Goal: Task Accomplishment & Management: Complete application form

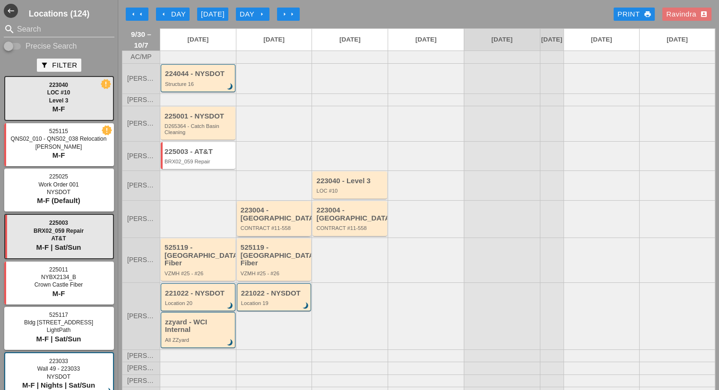
scroll to position [43, 0]
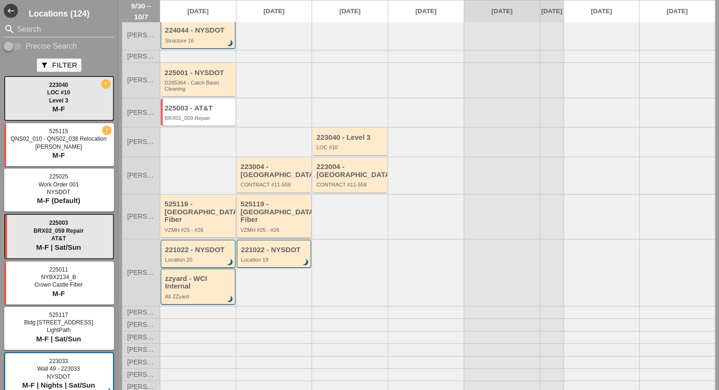
click at [277, 208] on div "525119 - [GEOGRAPHIC_DATA] Fiber" at bounding box center [275, 212] width 69 height 24
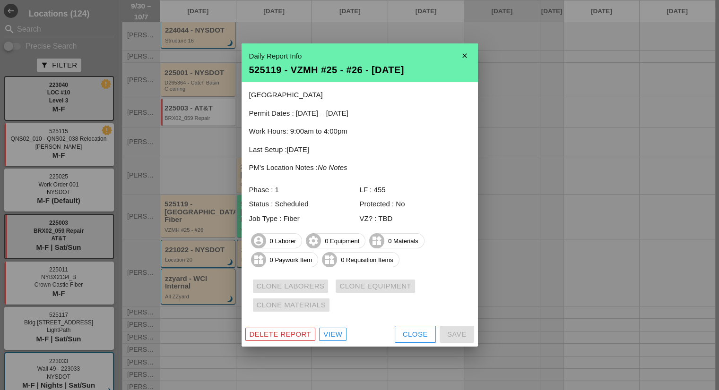
click at [419, 337] on div "Close" at bounding box center [415, 334] width 25 height 11
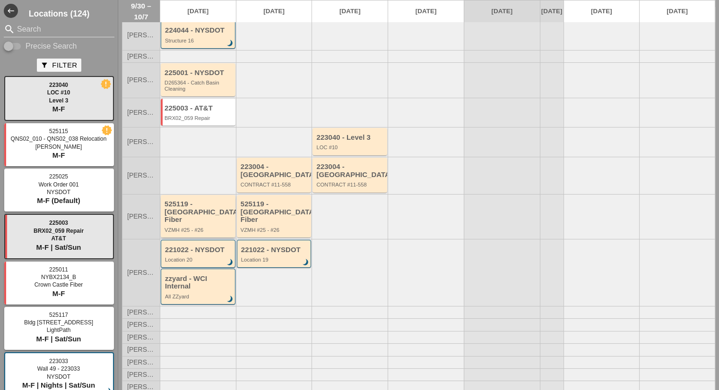
click at [194, 213] on div "525119 - [GEOGRAPHIC_DATA] Fiber" at bounding box center [198, 212] width 69 height 24
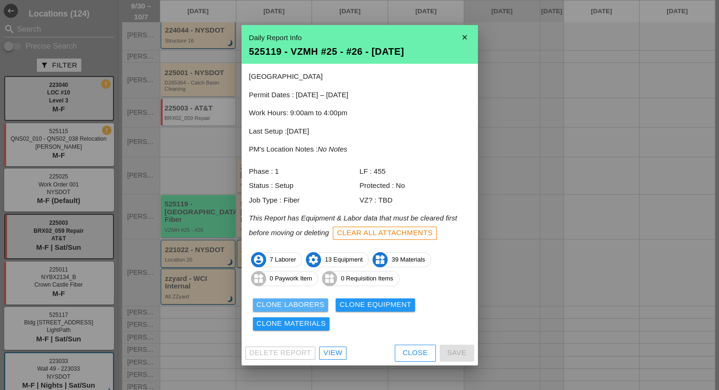
click at [306, 301] on div "Clone Laborers" at bounding box center [291, 305] width 68 height 11
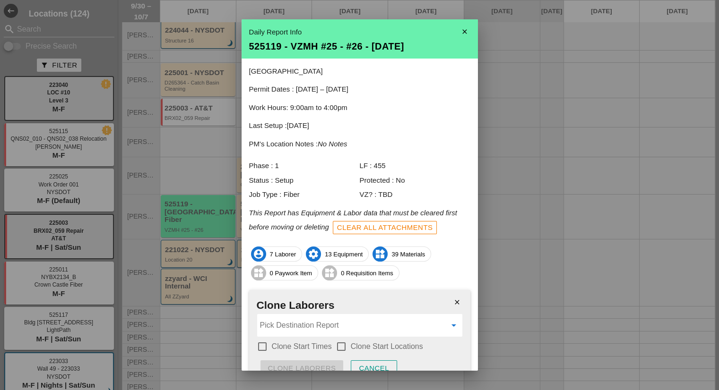
click at [314, 330] on input "Pick Destination Report" at bounding box center [353, 325] width 186 height 15
click at [313, 348] on span "#25" at bounding box center [313, 348] width 10 height 7
type input "525119 - VZMH #25 - #26 - [DATE]"
click at [310, 346] on label "Clone Start Times" at bounding box center [302, 346] width 60 height 9
checkbox input "true"
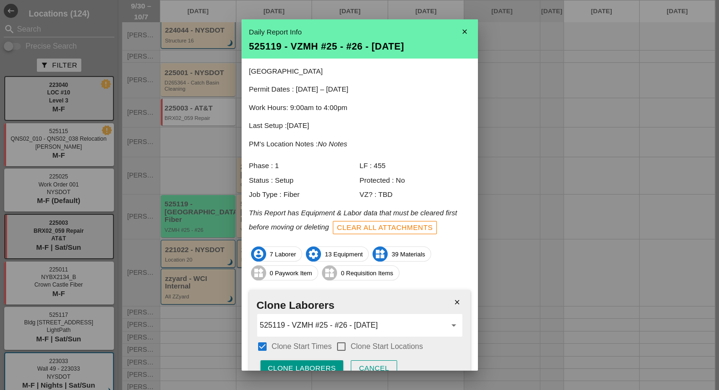
click at [355, 343] on label "Clone Start Locations" at bounding box center [387, 346] width 72 height 9
checkbox input "true"
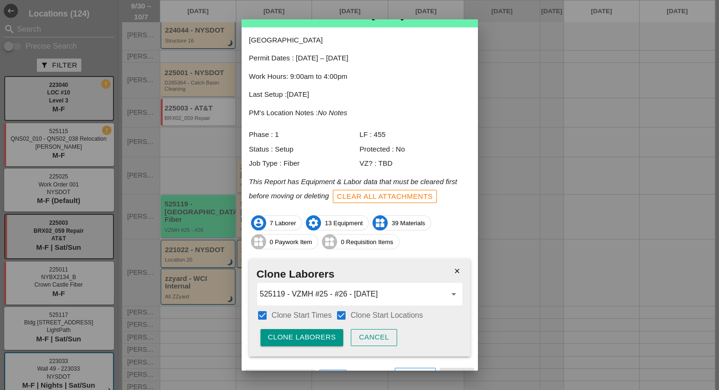
scroll to position [47, 0]
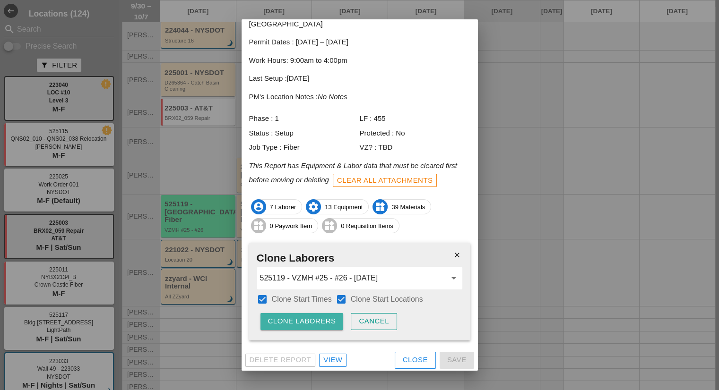
click at [323, 316] on button "Clone Laborers" at bounding box center [301, 321] width 83 height 17
click at [320, 320] on div "Are you sure?" at bounding box center [298, 321] width 60 height 11
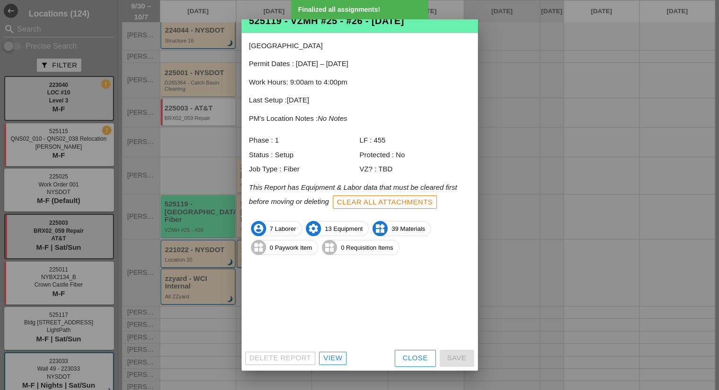
scroll to position [0, 0]
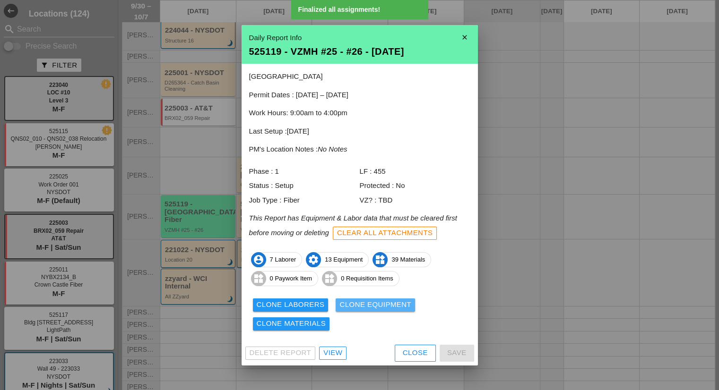
click at [369, 305] on div "Clone Equipment" at bounding box center [375, 305] width 72 height 11
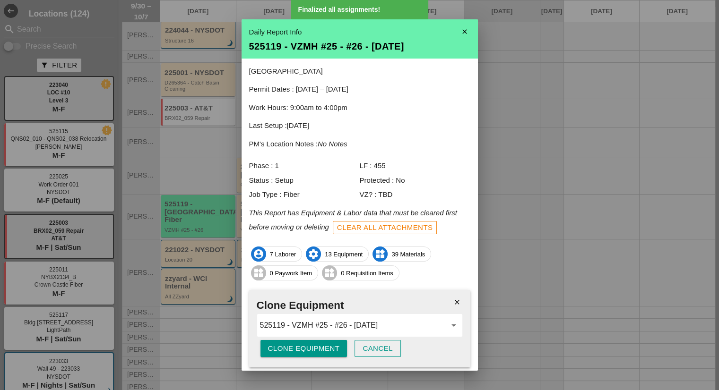
click at [307, 345] on div "Clone Equipment" at bounding box center [304, 349] width 72 height 11
click at [307, 345] on div "Are you sure?" at bounding box center [298, 349] width 60 height 11
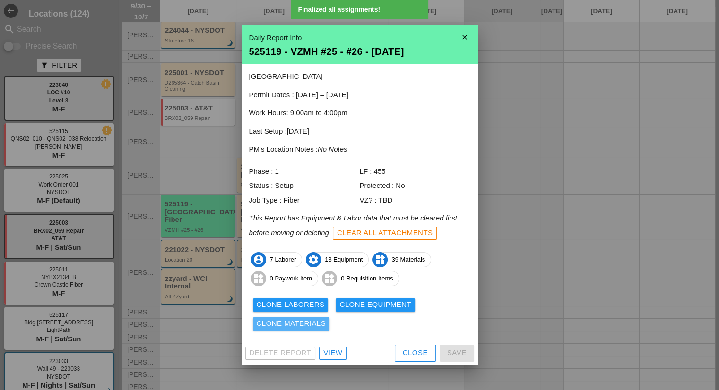
click at [320, 321] on div "Clone Materials" at bounding box center [291, 324] width 69 height 11
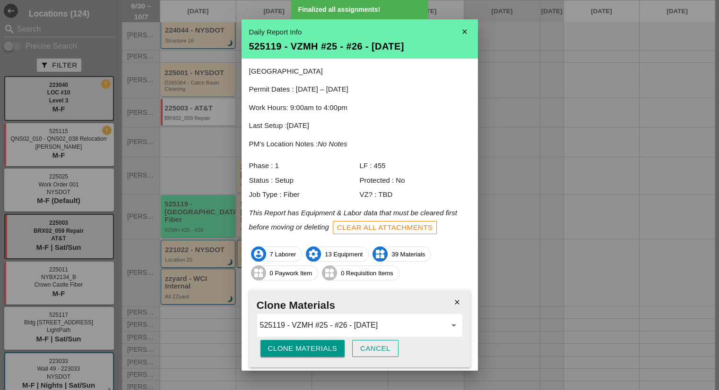
click at [295, 342] on button "Clone Materials" at bounding box center [302, 348] width 85 height 17
click at [295, 342] on button "Are you sure?" at bounding box center [297, 348] width 75 height 17
click at [456, 35] on icon "close" at bounding box center [464, 31] width 19 height 19
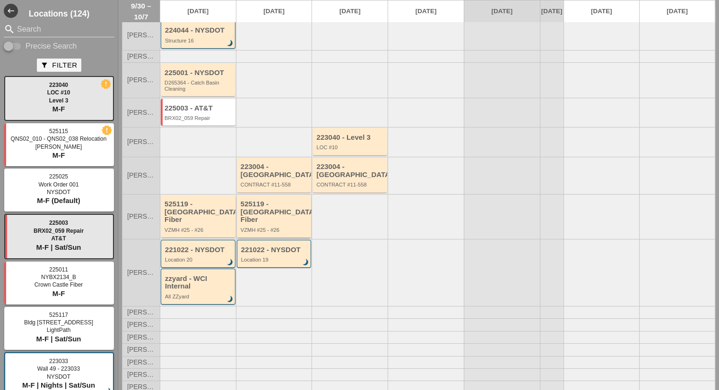
click at [284, 205] on div "525119 - [GEOGRAPHIC_DATA] Fiber" at bounding box center [275, 212] width 69 height 24
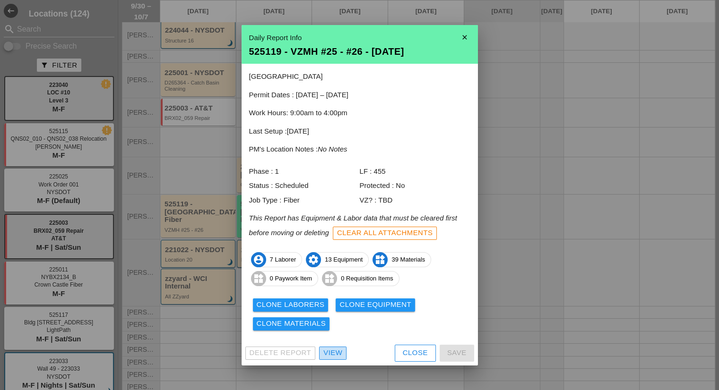
click at [340, 352] on div "View" at bounding box center [332, 353] width 19 height 11
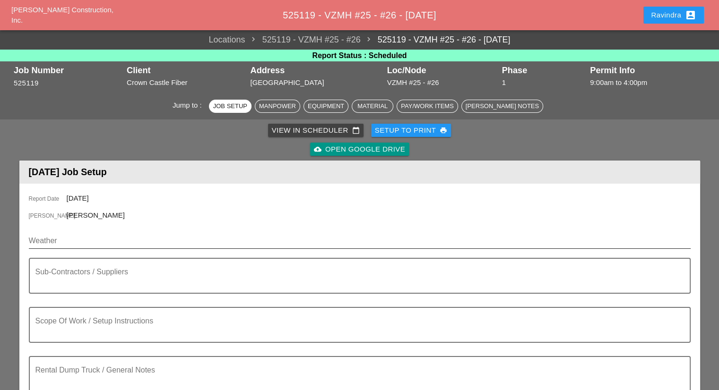
click at [88, 238] on input "Weather" at bounding box center [353, 240] width 648 height 15
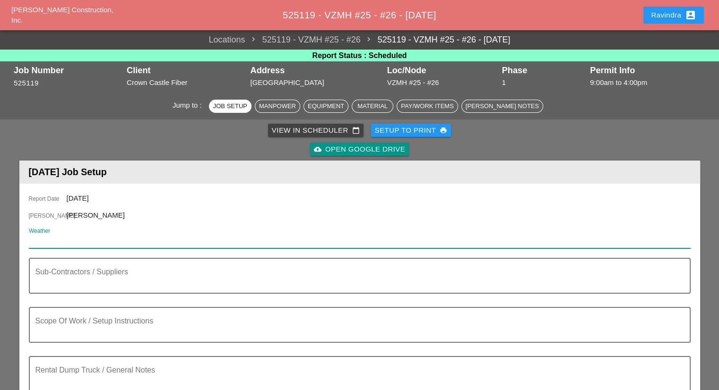
paste input "Wed 01 Day 71° NNE 15 mph Sunny skies. High 71F. Winds NNE at 10 to 20 mph."
type input "Wed 01 Day 71° NNE 15 mph Sunny skies. High 71F. Winds NNE at 10 to 20 mph."
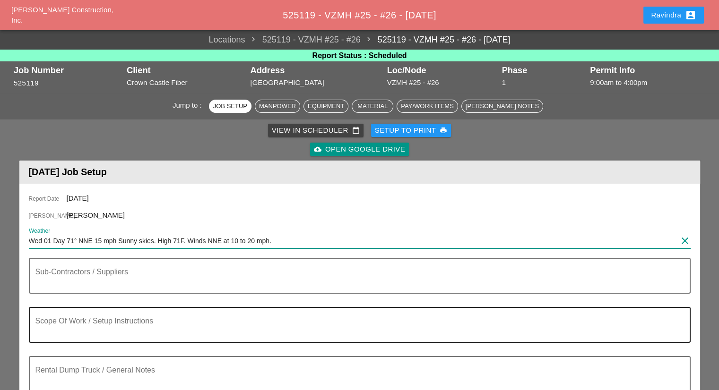
click at [117, 318] on div "Scope Of Work / Setup Instructions" at bounding box center [355, 325] width 641 height 34
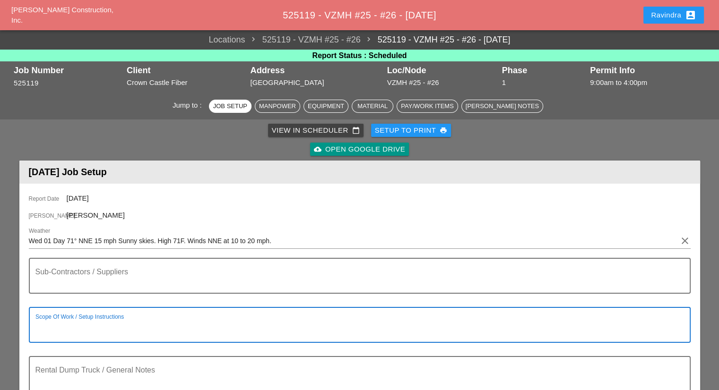
paste textarea "Scope of Work [DATE]: 1) Continue mainline 1-4" PVC excavation & installation f…"
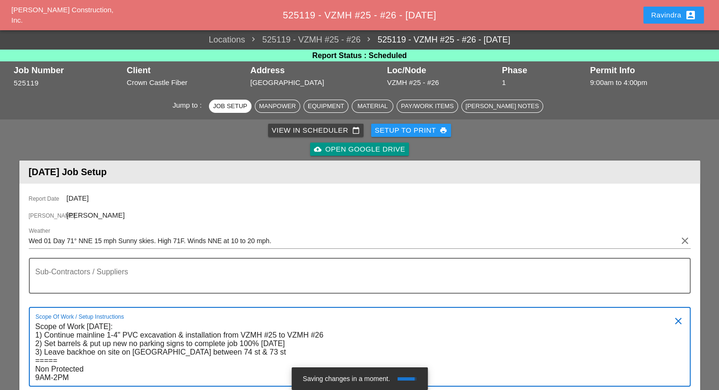
type textarea "Scope of Work [DATE]: 1) Continue mainline 1-4" PVC excavation & installation f…"
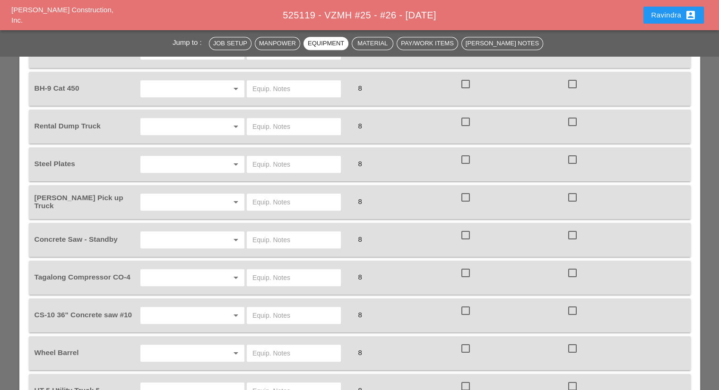
scroll to position [567, 0]
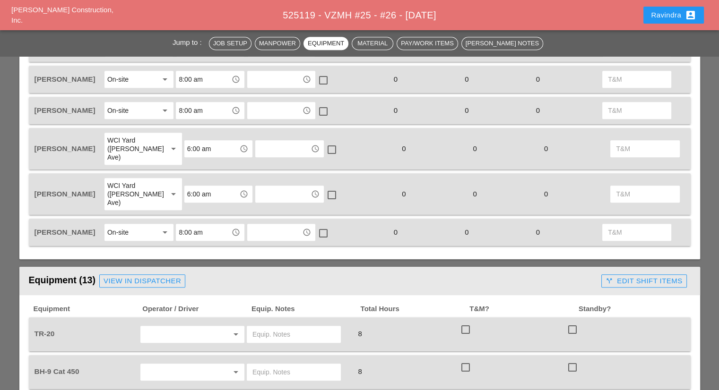
click at [136, 276] on div "View in Dispatcher" at bounding box center [143, 281] width 78 height 11
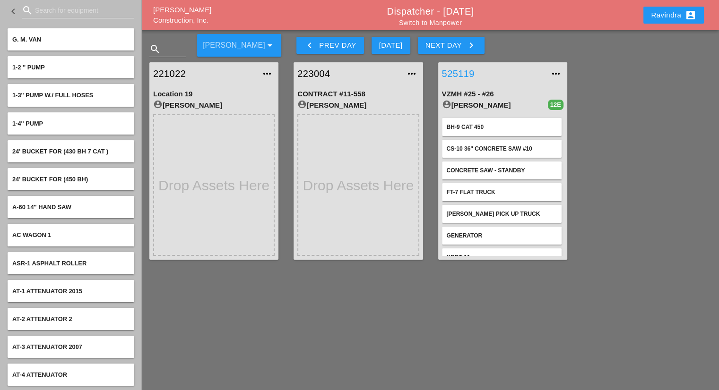
click at [464, 69] on link "525119" at bounding box center [493, 74] width 103 height 14
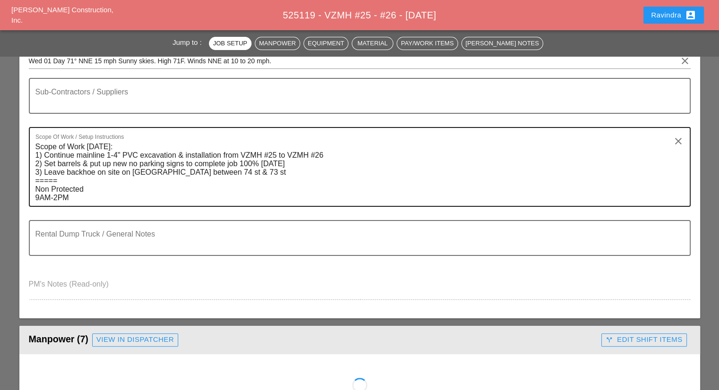
scroll to position [189, 0]
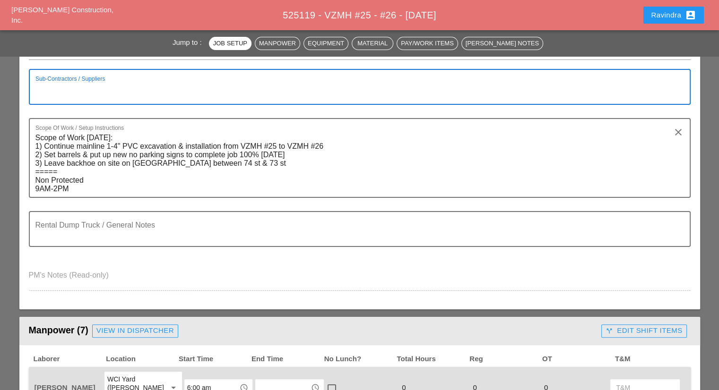
click at [159, 104] on textarea "Sub-Contractors / Suppliers" at bounding box center [355, 92] width 641 height 23
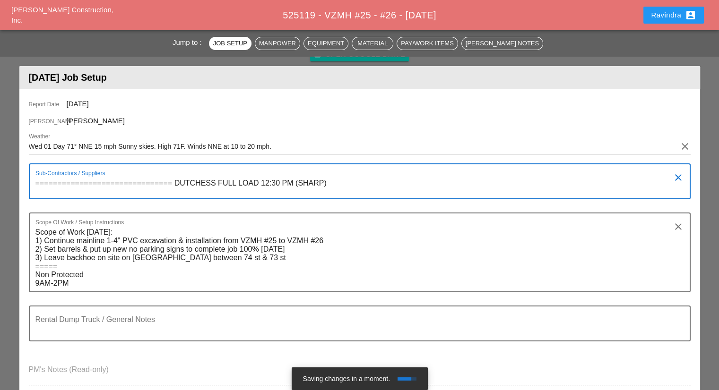
drag, startPoint x: 170, startPoint y: 182, endPoint x: 0, endPoint y: 180, distance: 170.2
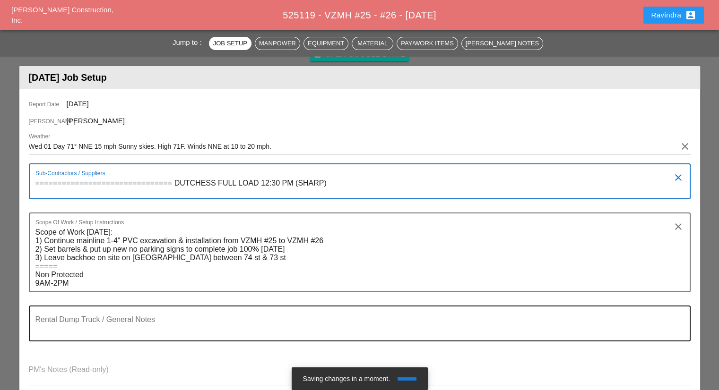
type textarea "=============================== DUTCHESS FULL LOAD 12:30 PM (SHARP)"
click at [155, 314] on div "Rental Dump Truck / General Notes" at bounding box center [355, 324] width 641 height 34
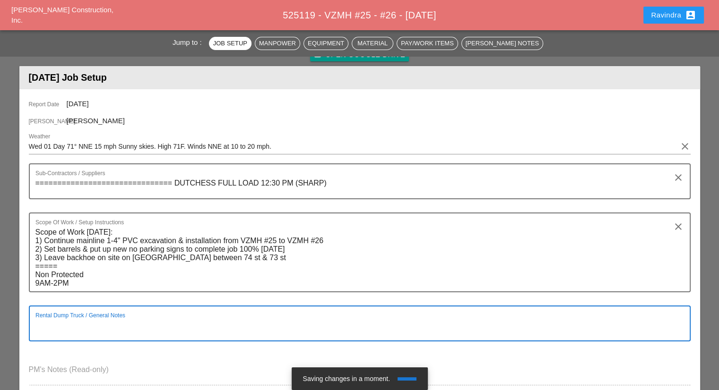
paste textarea "==============================="
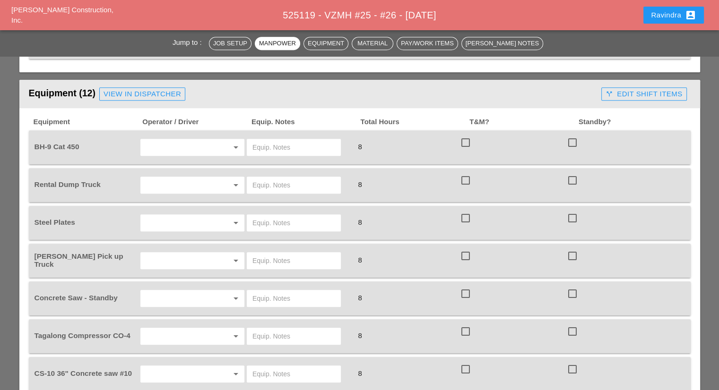
scroll to position [756, 0]
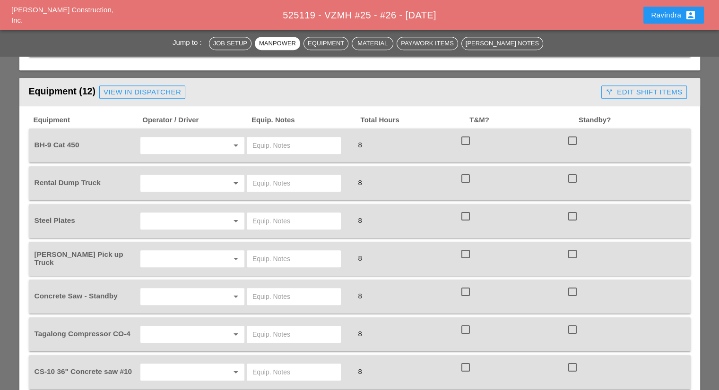
type textarea "=============================== RENTAL DUMP TRUCK ON SITE AT 8:30 AM"
click at [189, 138] on input "text" at bounding box center [179, 145] width 72 height 15
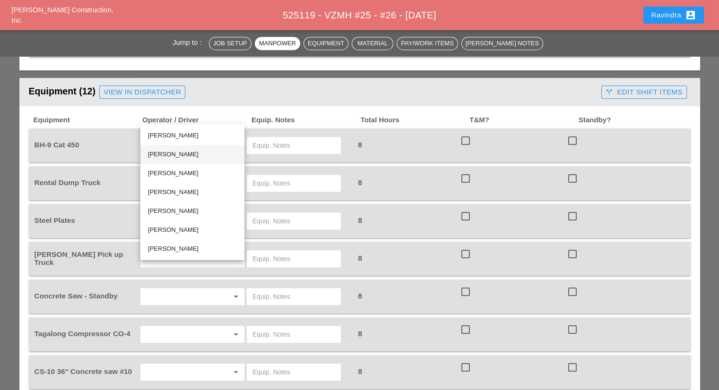
click at [180, 151] on div "[PERSON_NAME]" at bounding box center [192, 154] width 89 height 11
type input "[PERSON_NAME]"
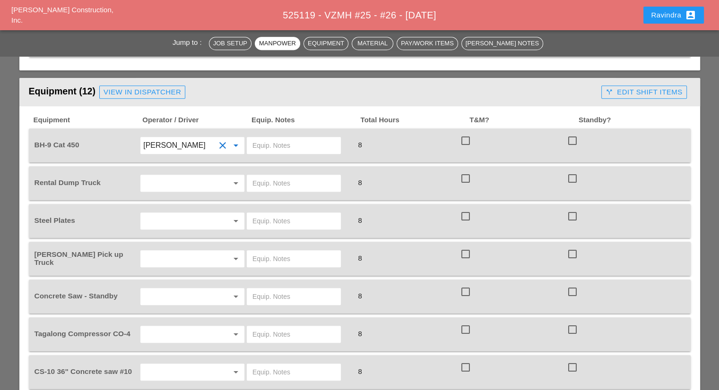
click at [286, 138] on input "text" at bounding box center [293, 145] width 83 height 15
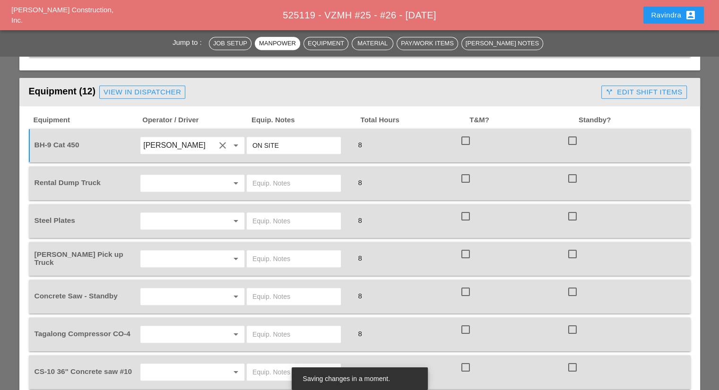
type input "ON SITE"
click at [292, 176] on input "text" at bounding box center [293, 183] width 83 height 15
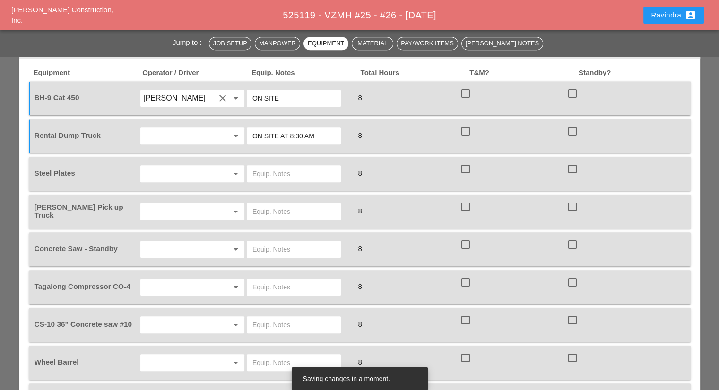
type input "ON SITE AT 8:30 AM"
click at [202, 166] on input "text" at bounding box center [179, 173] width 72 height 15
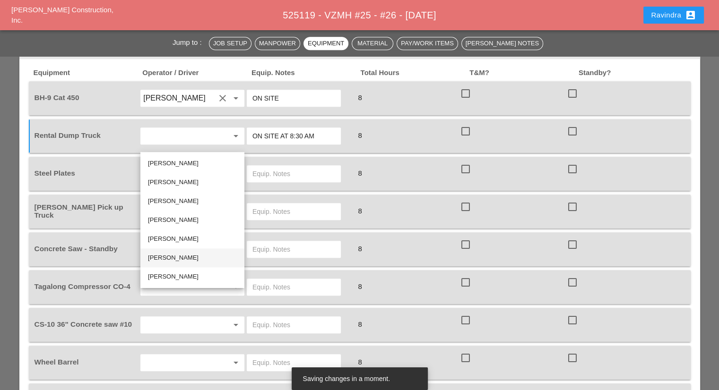
click at [179, 259] on div "[PERSON_NAME]" at bounding box center [192, 257] width 89 height 11
type input "[PERSON_NAME]"
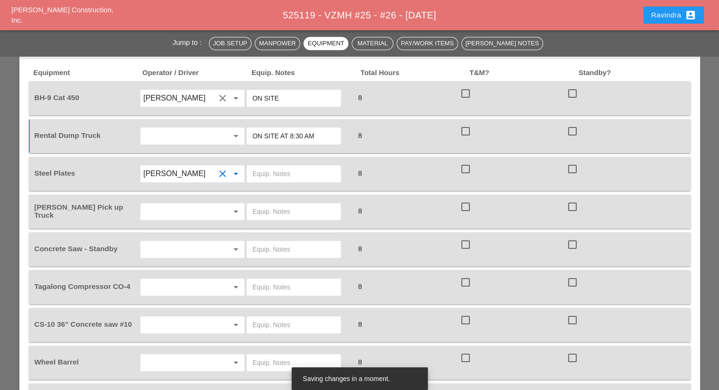
click at [273, 166] on input "text" at bounding box center [293, 173] width 83 height 15
type input "8 MED PLATES"
click at [178, 204] on input "text" at bounding box center [179, 211] width 72 height 15
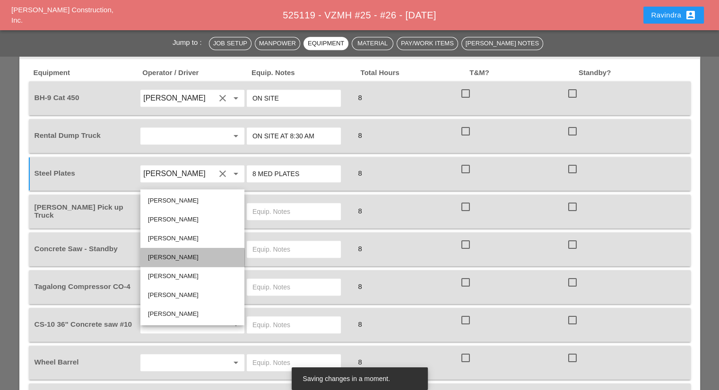
click at [180, 261] on div "[PERSON_NAME]" at bounding box center [192, 257] width 89 height 11
type input "[PERSON_NAME]"
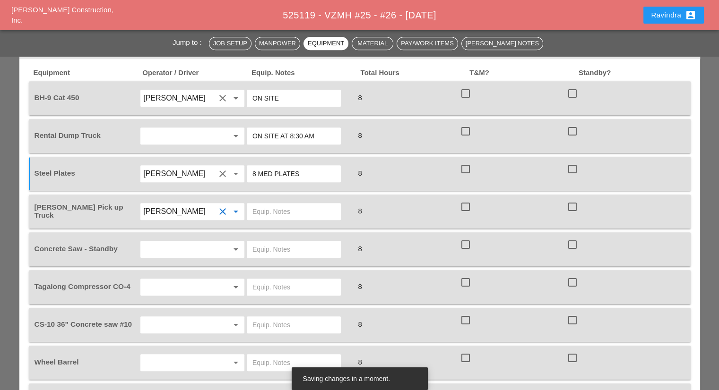
click at [278, 204] on input "text" at bounding box center [293, 211] width 83 height 15
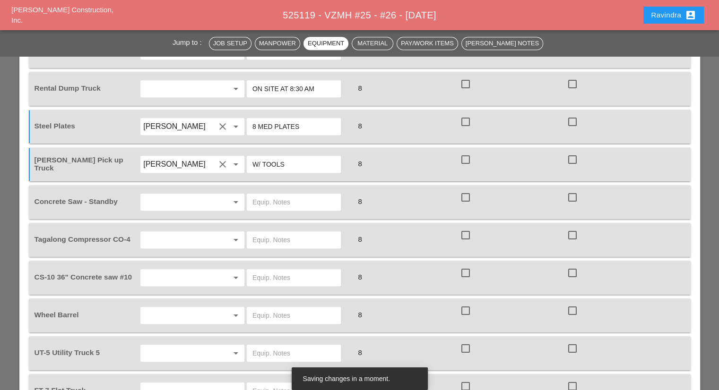
type input "W/ TOOLS"
click at [178, 195] on input "text" at bounding box center [179, 202] width 72 height 15
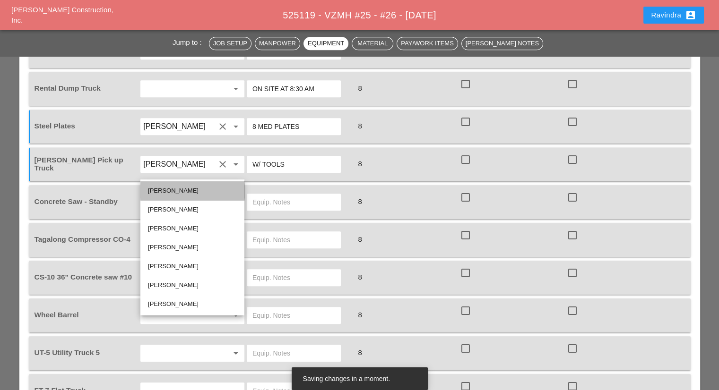
click at [178, 195] on div "[PERSON_NAME]" at bounding box center [192, 190] width 89 height 11
type input "[PERSON_NAME]"
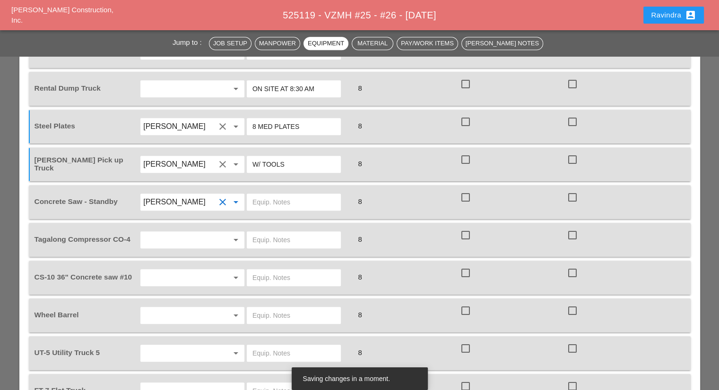
click at [272, 195] on input "text" at bounding box center [293, 202] width 83 height 15
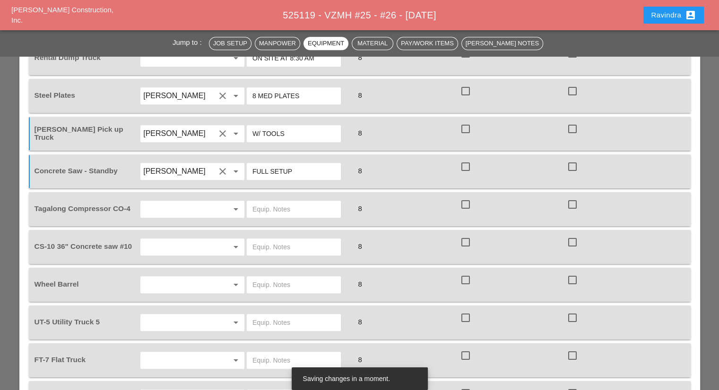
scroll to position [898, 0]
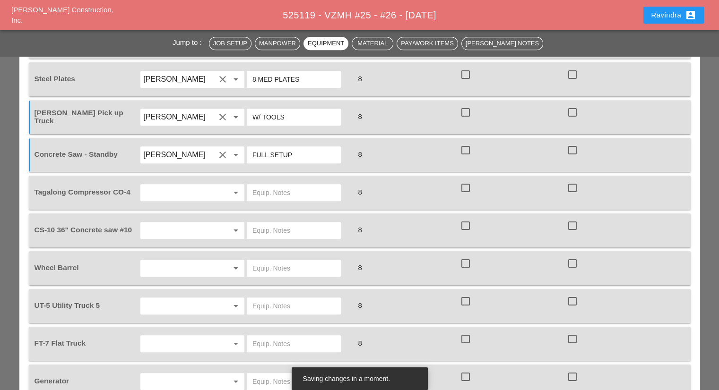
type input "FULL SETUP"
click at [199, 185] on input "text" at bounding box center [179, 192] width 72 height 15
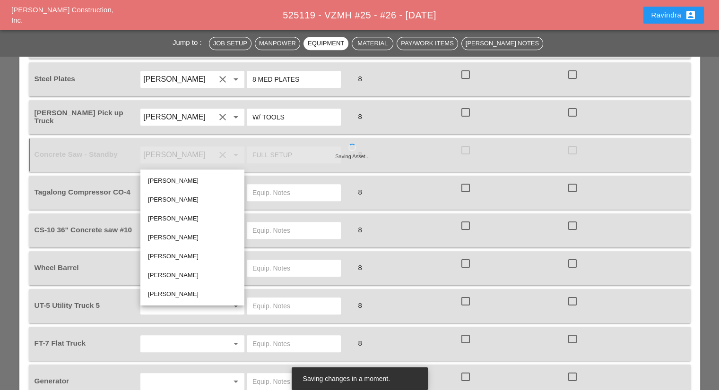
click at [369, 217] on div "8" at bounding box center [405, 230] width 107 height 26
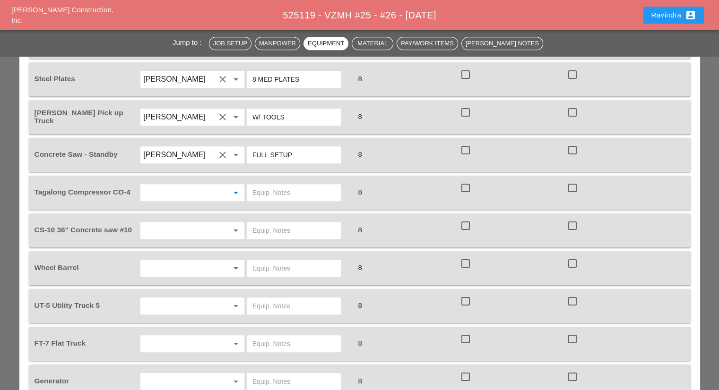
click at [199, 185] on input "text" at bounding box center [179, 192] width 72 height 15
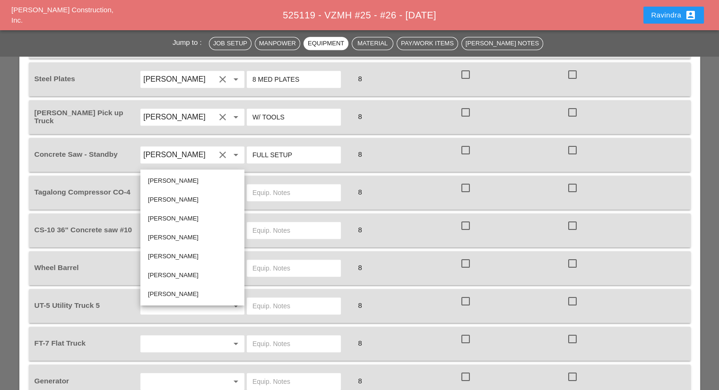
drag, startPoint x: 188, startPoint y: 254, endPoint x: 272, endPoint y: 183, distance: 109.4
click at [189, 253] on div "[PERSON_NAME]" at bounding box center [192, 256] width 89 height 11
type input "[PERSON_NAME]"
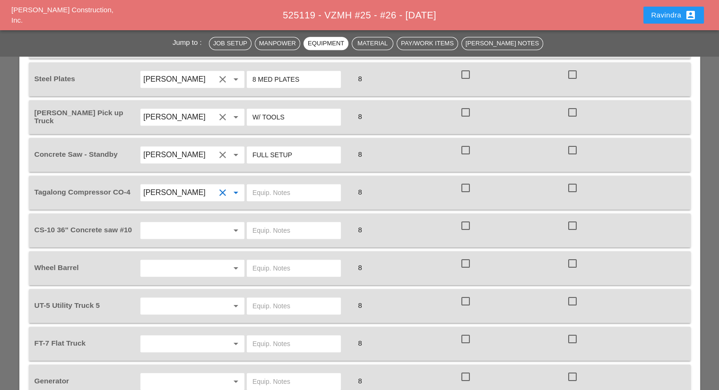
click at [280, 185] on input "text" at bounding box center [293, 192] width 83 height 15
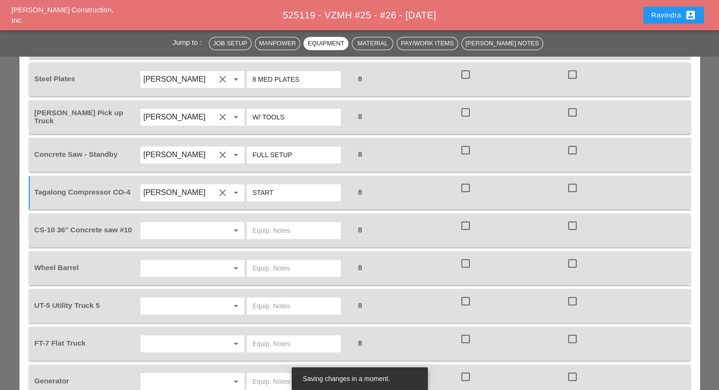
type input "START"
click at [219, 223] on div "arrow_drop_down" at bounding box center [192, 230] width 98 height 15
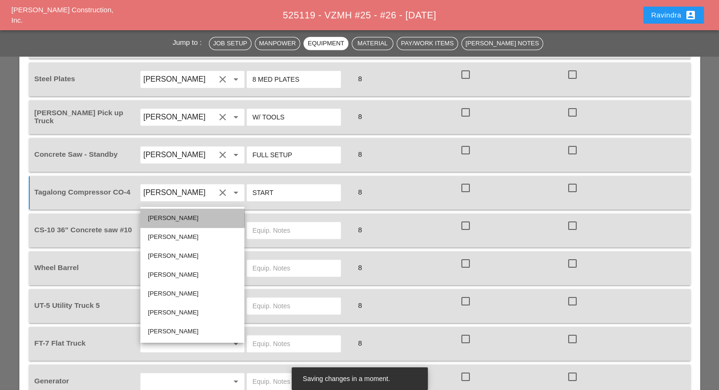
click at [200, 216] on div "[PERSON_NAME]" at bounding box center [192, 218] width 89 height 11
type input "[PERSON_NAME]"
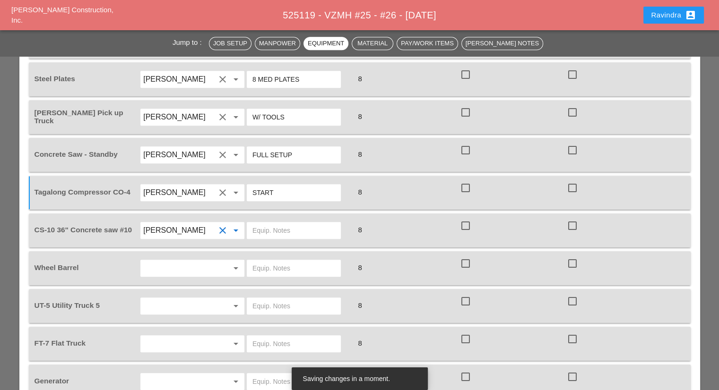
click at [279, 223] on input "text" at bounding box center [293, 230] width 83 height 15
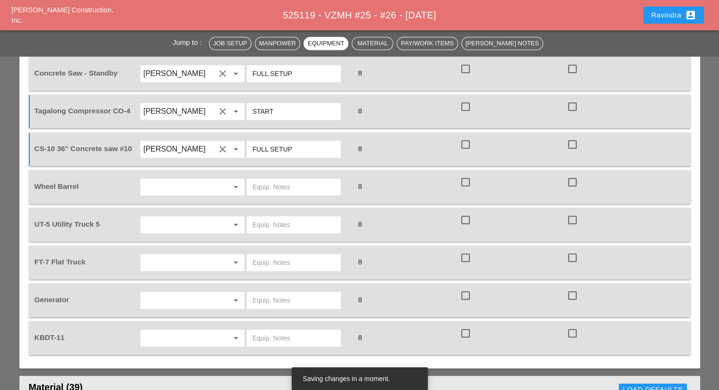
scroll to position [993, 0]
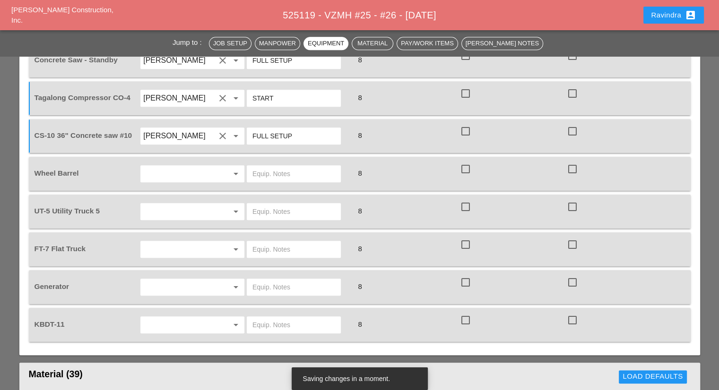
type input "FULL SETUP"
click at [191, 166] on input "text" at bounding box center [179, 173] width 72 height 15
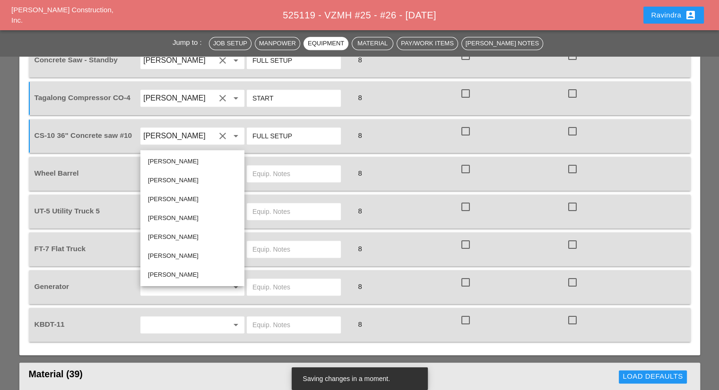
click at [186, 158] on div "[PERSON_NAME]" at bounding box center [192, 161] width 89 height 11
type input "[PERSON_NAME]"
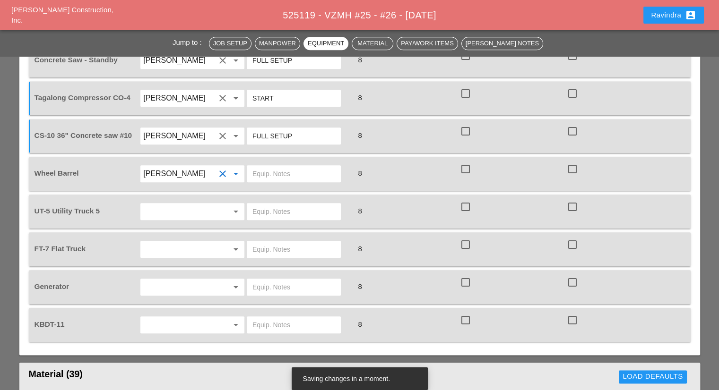
click at [272, 166] on input "text" at bounding box center [293, 173] width 83 height 15
type input "ON TRUCK"
click at [171, 204] on input "text" at bounding box center [179, 211] width 72 height 15
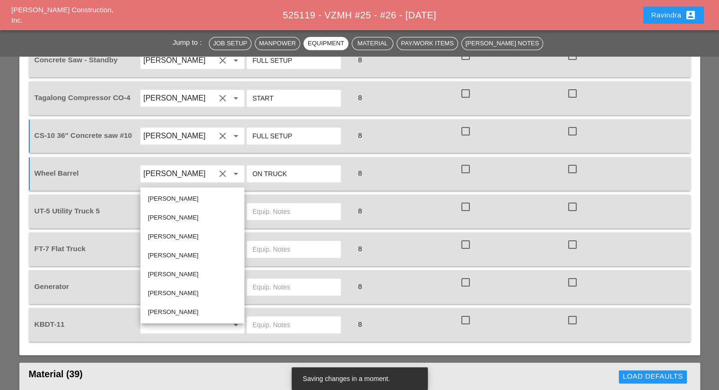
click at [170, 196] on div "[PERSON_NAME]" at bounding box center [192, 198] width 89 height 11
type input "[PERSON_NAME]"
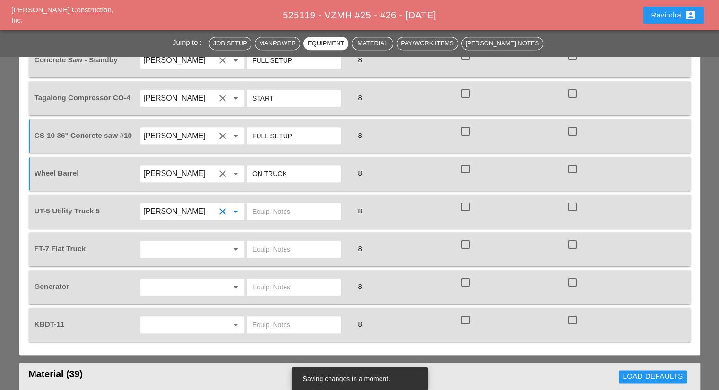
click at [272, 204] on input "text" at bounding box center [293, 211] width 83 height 15
type input "F"
type input "W/ CONCRETE SAW"
click at [228, 244] on div "arrow_drop_down" at bounding box center [234, 249] width 13 height 11
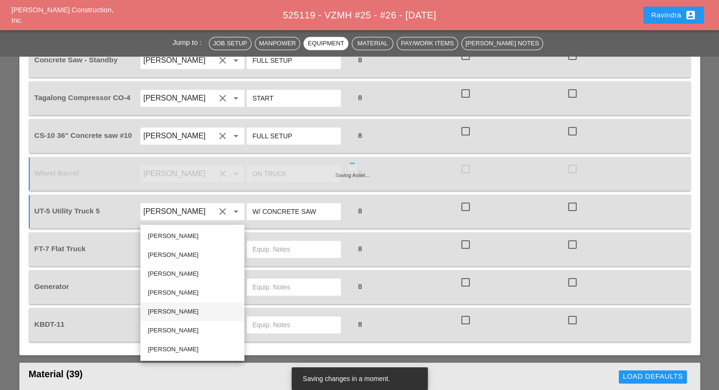
click at [171, 310] on div "[PERSON_NAME]" at bounding box center [192, 311] width 89 height 11
type input "[PERSON_NAME]"
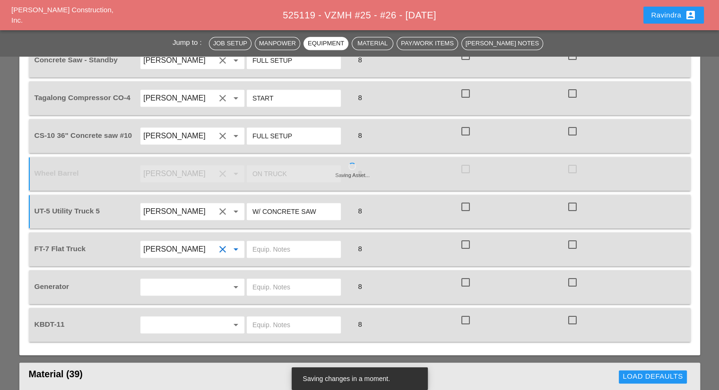
click at [272, 242] on input "text" at bounding box center [293, 249] width 83 height 15
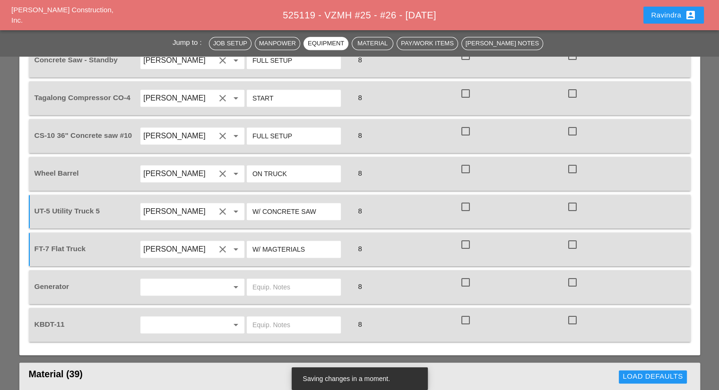
click at [290, 242] on input "W/ MAGTERIALS" at bounding box center [293, 249] width 83 height 15
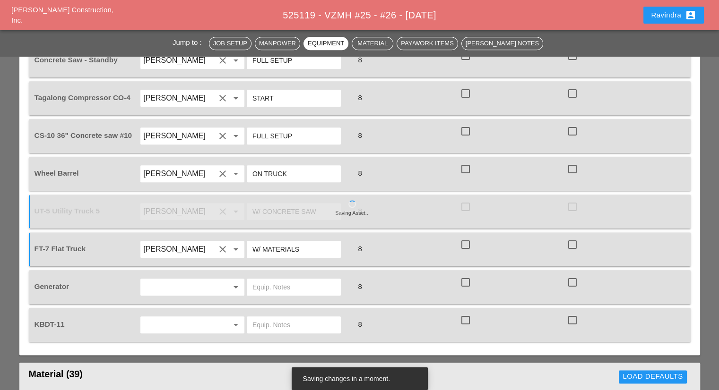
scroll to position [1040, 0]
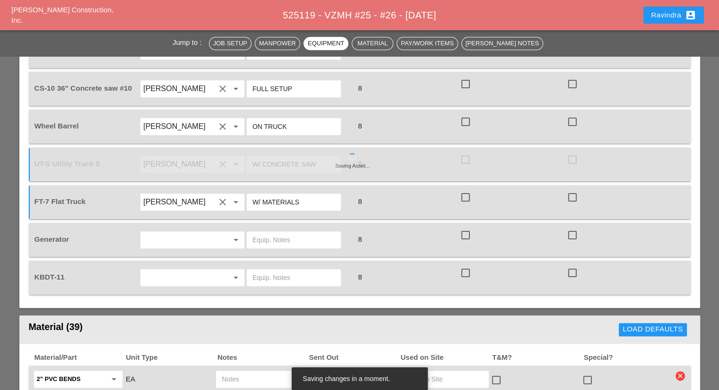
type input "W/ MATERIALS"
click at [172, 233] on input "text" at bounding box center [179, 240] width 72 height 15
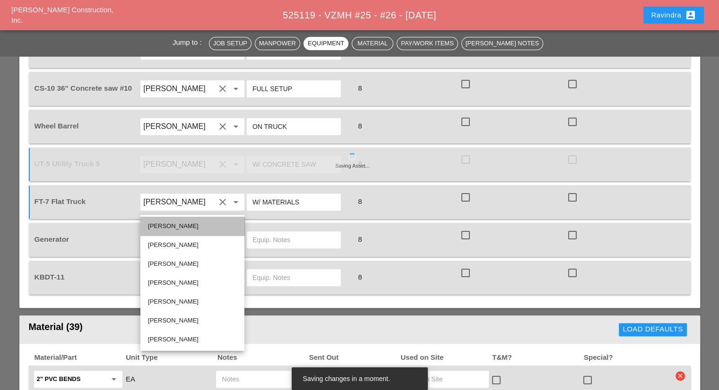
click at [175, 228] on div "[PERSON_NAME]" at bounding box center [192, 226] width 89 height 11
type input "[PERSON_NAME]"
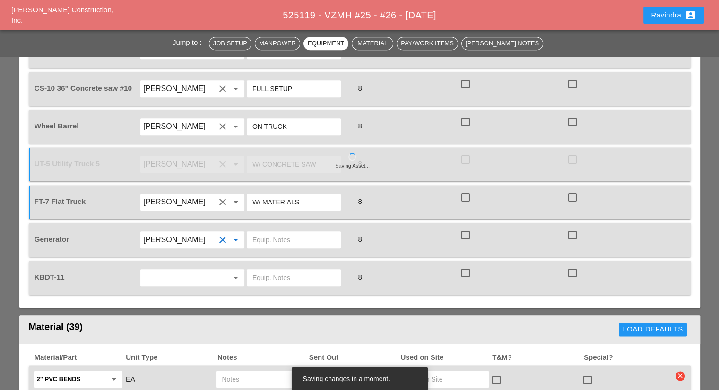
click at [281, 233] on input "text" at bounding box center [293, 240] width 83 height 15
type input "ON TRUCK"
click at [212, 270] on input "text" at bounding box center [179, 277] width 72 height 15
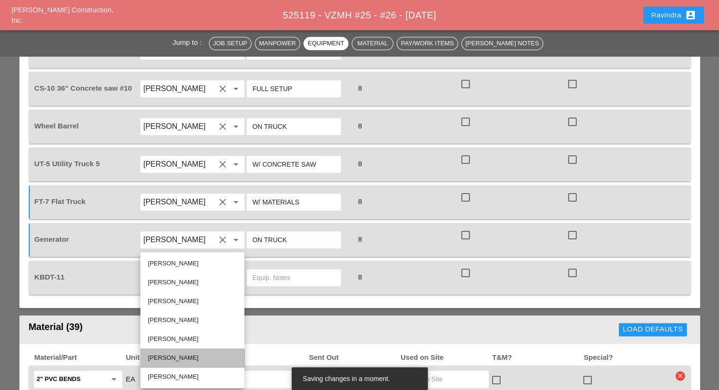
click at [182, 358] on div "[PERSON_NAME]" at bounding box center [192, 358] width 89 height 11
type input "[PERSON_NAME]"
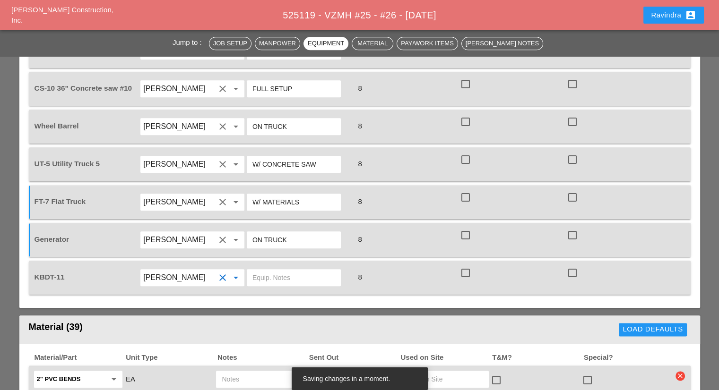
click at [265, 270] on input "text" at bounding box center [293, 277] width 83 height 15
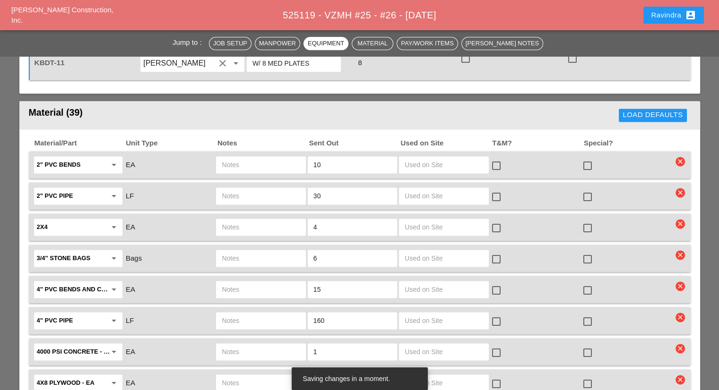
scroll to position [1276, 0]
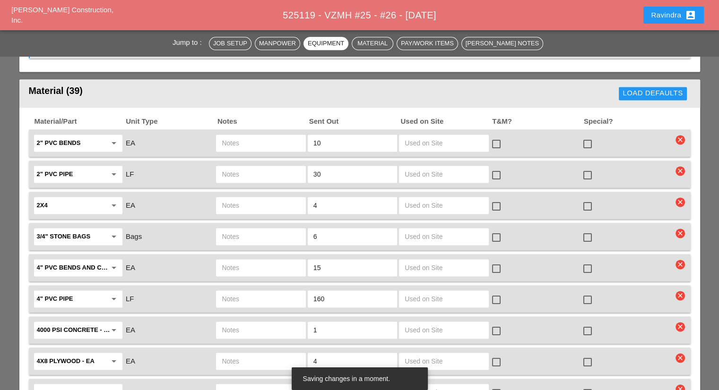
type input "W/ 8 MED PLATES"
click at [588, 261] on div at bounding box center [587, 269] width 16 height 16
checkbox input "true"
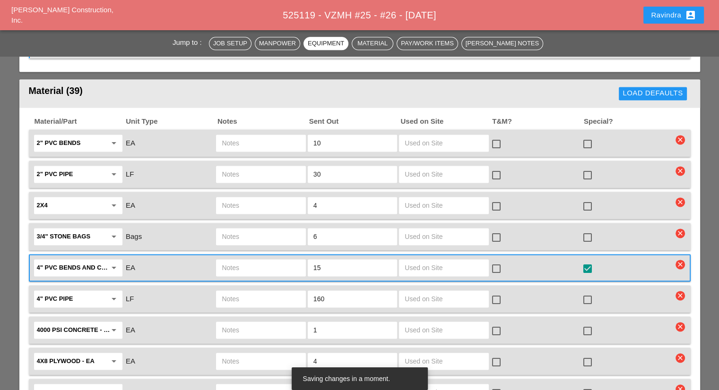
click at [591, 292] on div at bounding box center [587, 300] width 16 height 16
checkbox input "true"
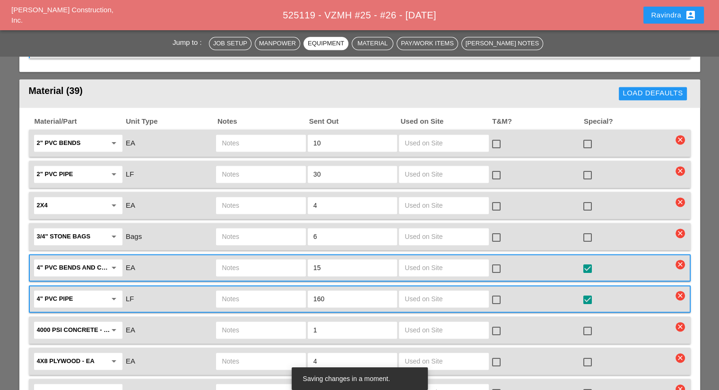
click at [597, 326] on div "check_box_outline_blank" at bounding box center [589, 331] width 15 height 11
click at [590, 323] on div at bounding box center [587, 331] width 16 height 16
checkbox input "true"
click at [586, 354] on div at bounding box center [587, 362] width 16 height 16
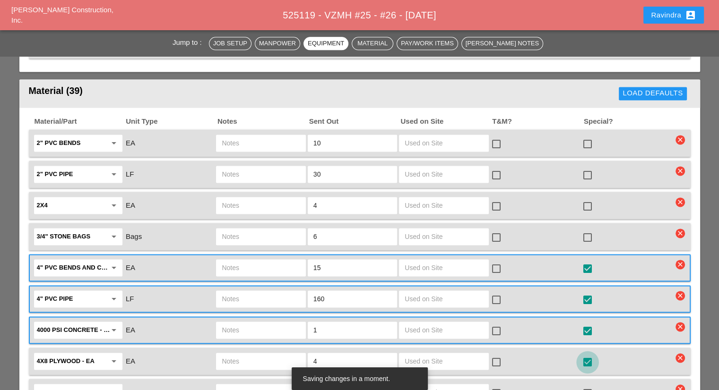
checkbox input "true"
click at [259, 323] on input "text" at bounding box center [261, 330] width 78 height 15
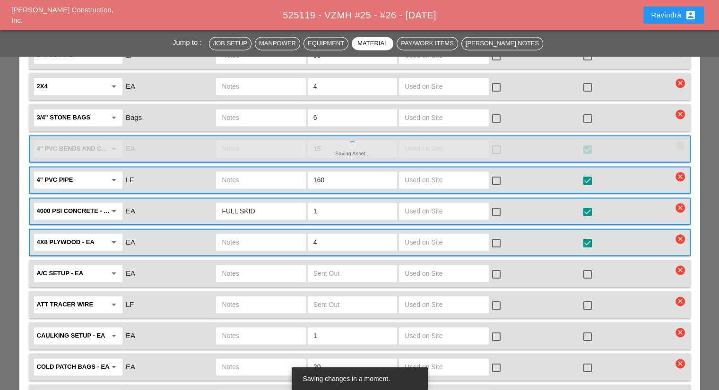
scroll to position [1418, 0]
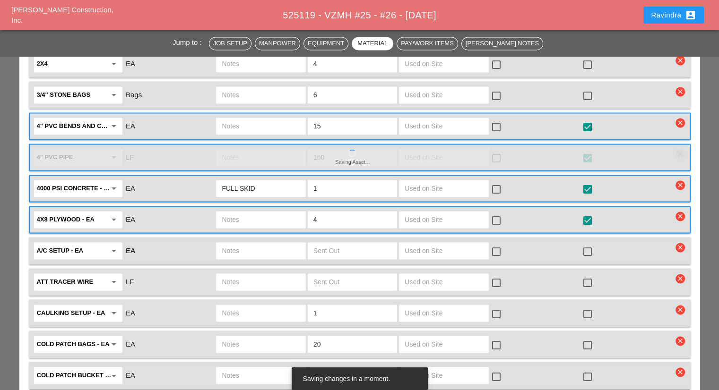
type input "FULL SKID"
click at [589, 337] on div at bounding box center [587, 345] width 16 height 16
checkbox input "true"
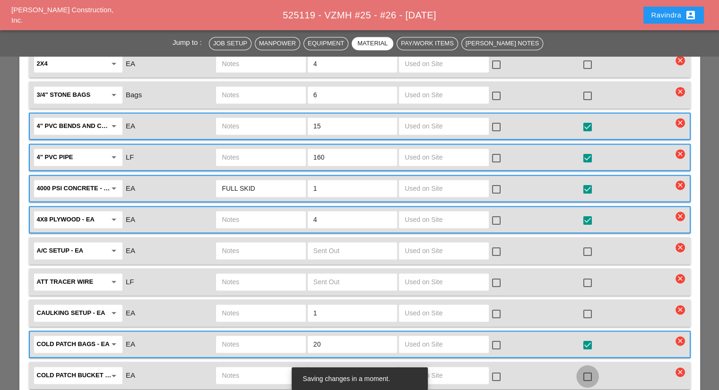
click at [585, 369] on div at bounding box center [587, 377] width 16 height 16
checkbox input "true"
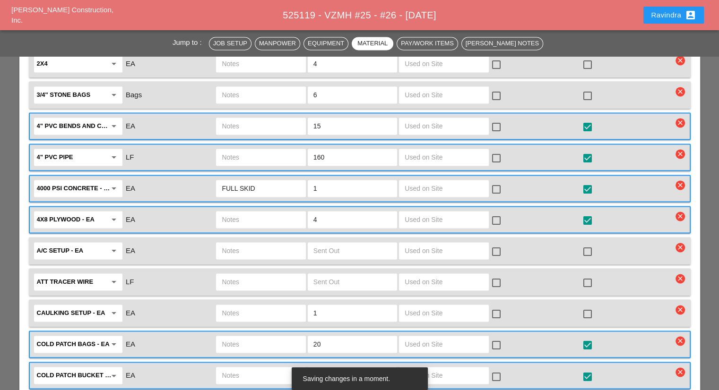
click at [267, 368] on input "text" at bounding box center [261, 375] width 78 height 15
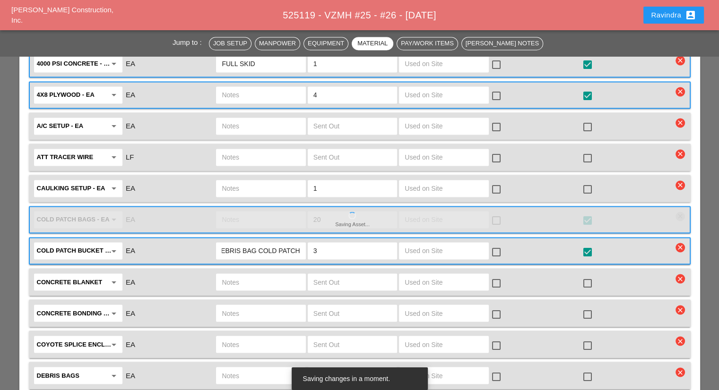
scroll to position [1560, 0]
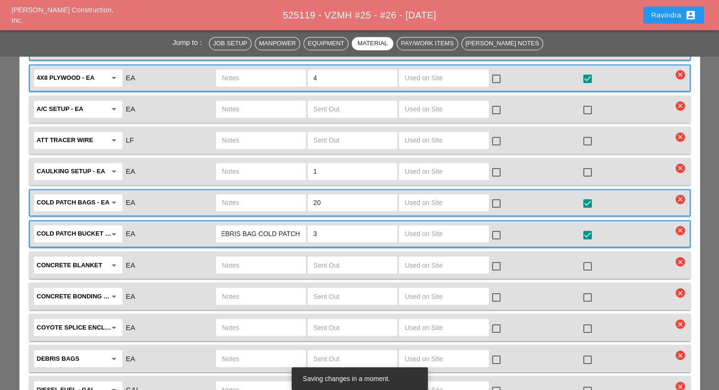
type input "3 DEBRIS BAG COLD PATCH"
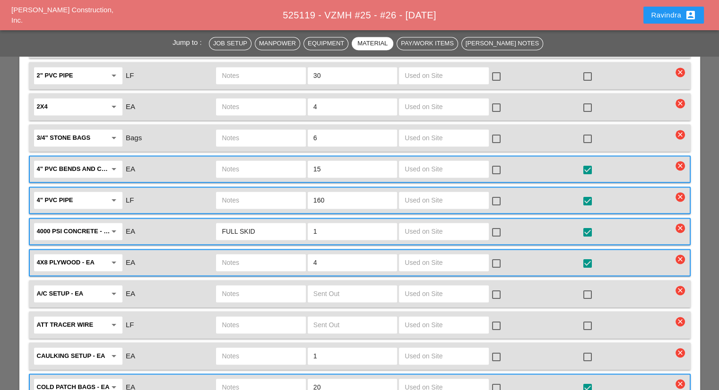
scroll to position [1371, 0]
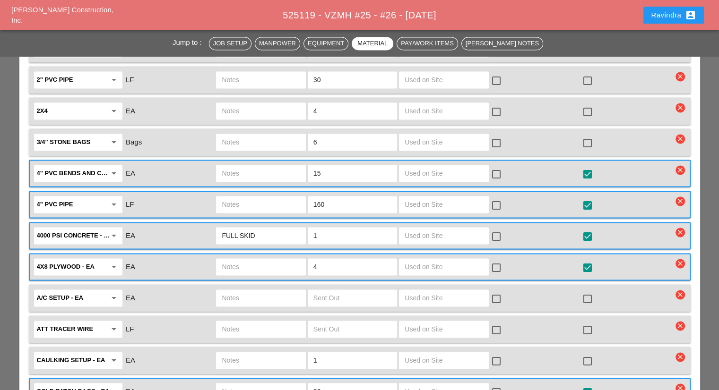
click at [276, 166] on input "text" at bounding box center [261, 173] width 78 height 15
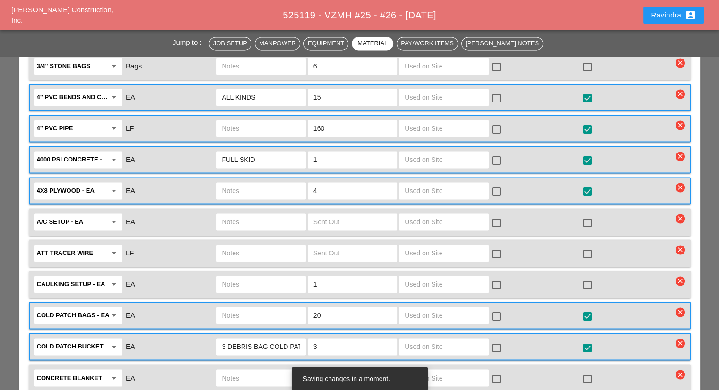
scroll to position [1512, 0]
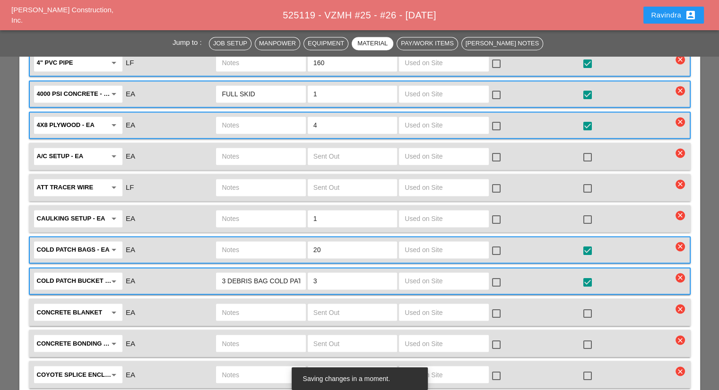
type input "ALL KINDS"
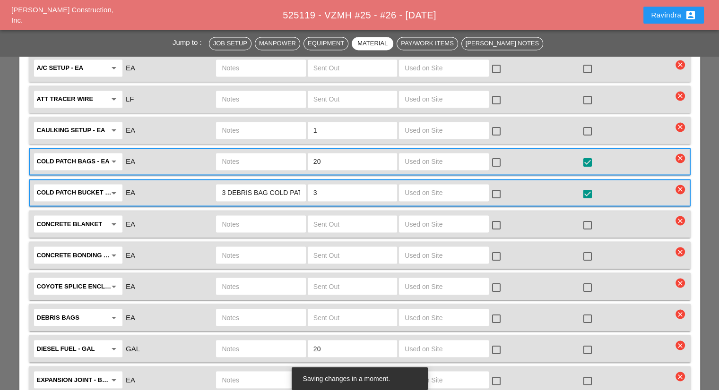
scroll to position [1607, 0]
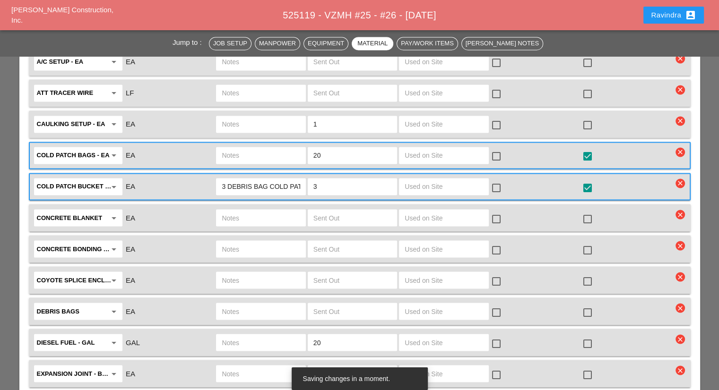
click at [584, 367] on div at bounding box center [587, 375] width 16 height 16
checkbox input "true"
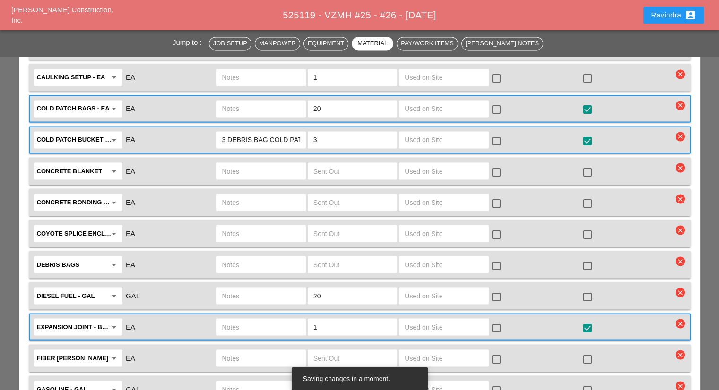
scroll to position [1654, 0]
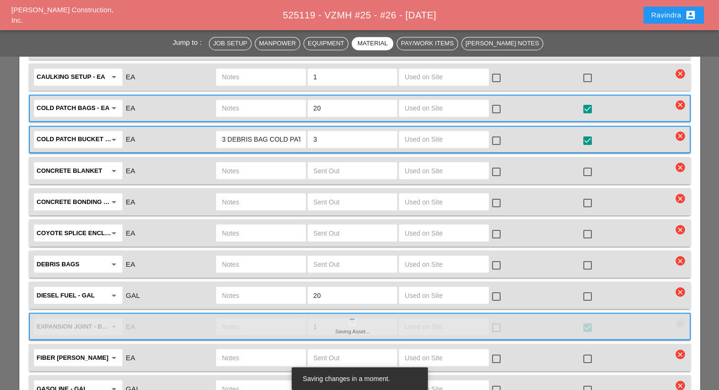
click at [588, 382] on div at bounding box center [587, 390] width 16 height 16
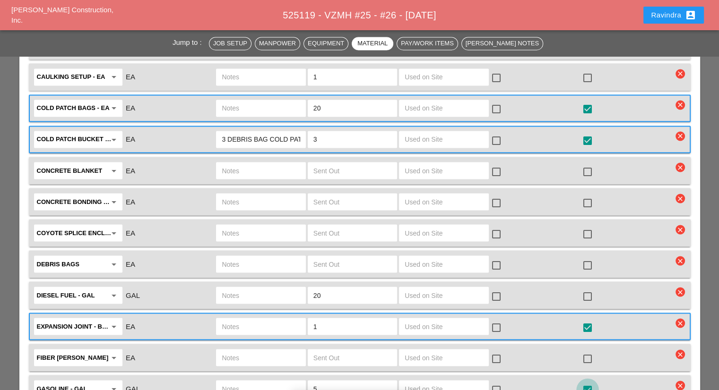
checkbox input "true"
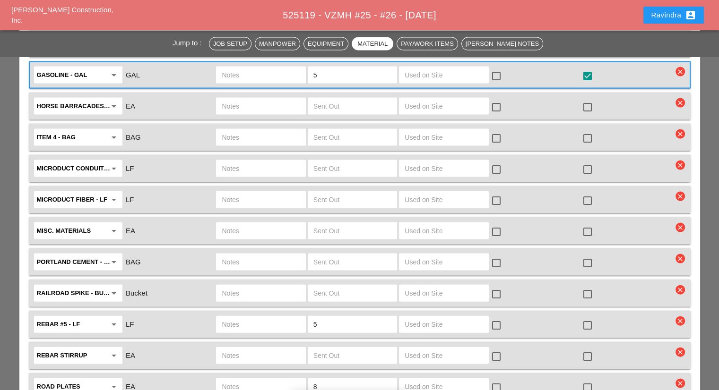
scroll to position [2032, 0]
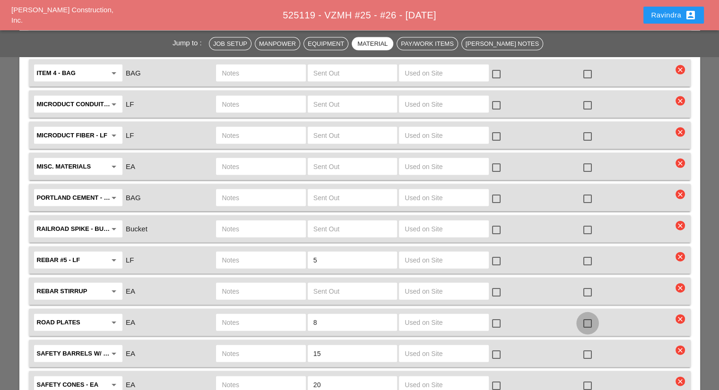
click at [584, 316] on div at bounding box center [587, 324] width 16 height 16
checkbox input "true"
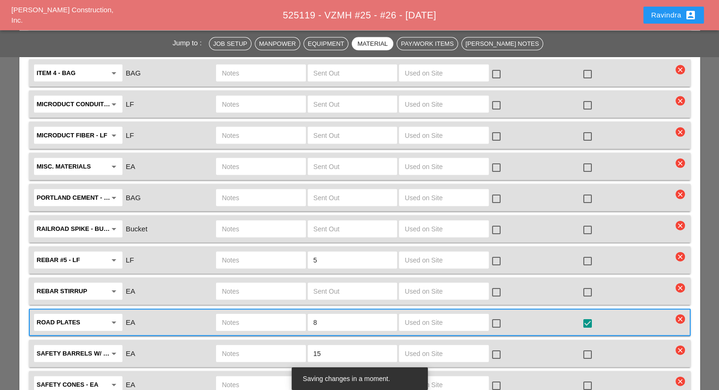
click at [289, 315] on input "text" at bounding box center [261, 322] width 78 height 15
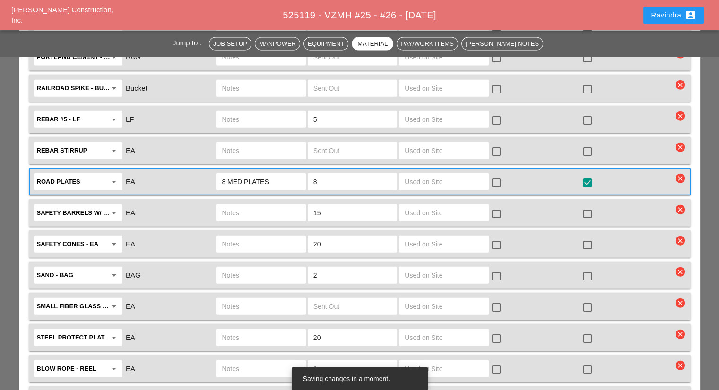
scroll to position [2174, 0]
type input "8 MED PLATES"
click at [584, 330] on div at bounding box center [587, 338] width 16 height 16
checkbox input "true"
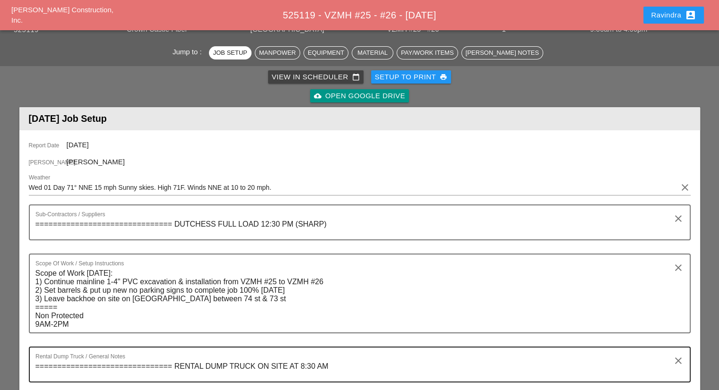
scroll to position [0, 0]
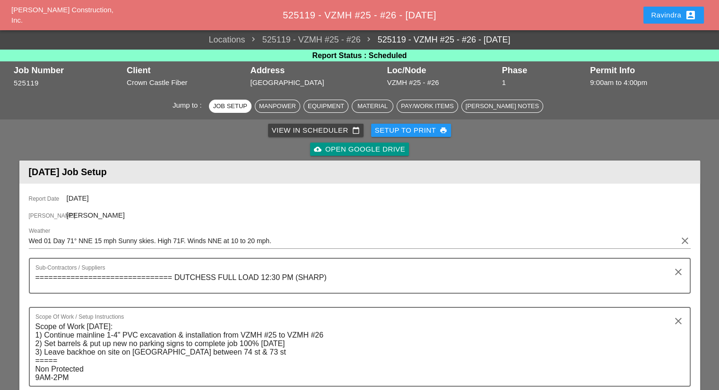
click at [652, 25] on div "Ravindra account_box" at bounding box center [673, 15] width 68 height 23
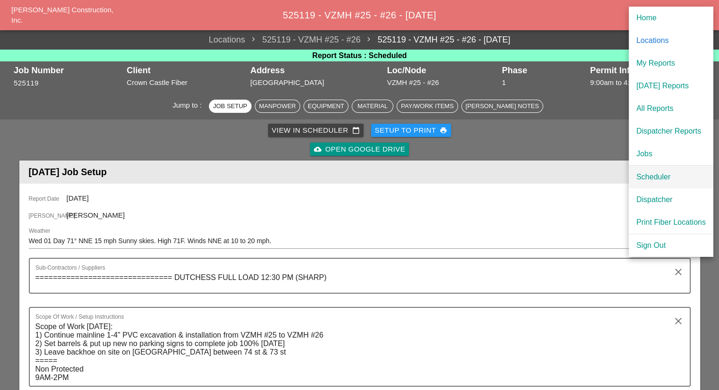
click at [654, 179] on div "Scheduler" at bounding box center [670, 177] width 69 height 11
